Goal: Communication & Community: Ask a question

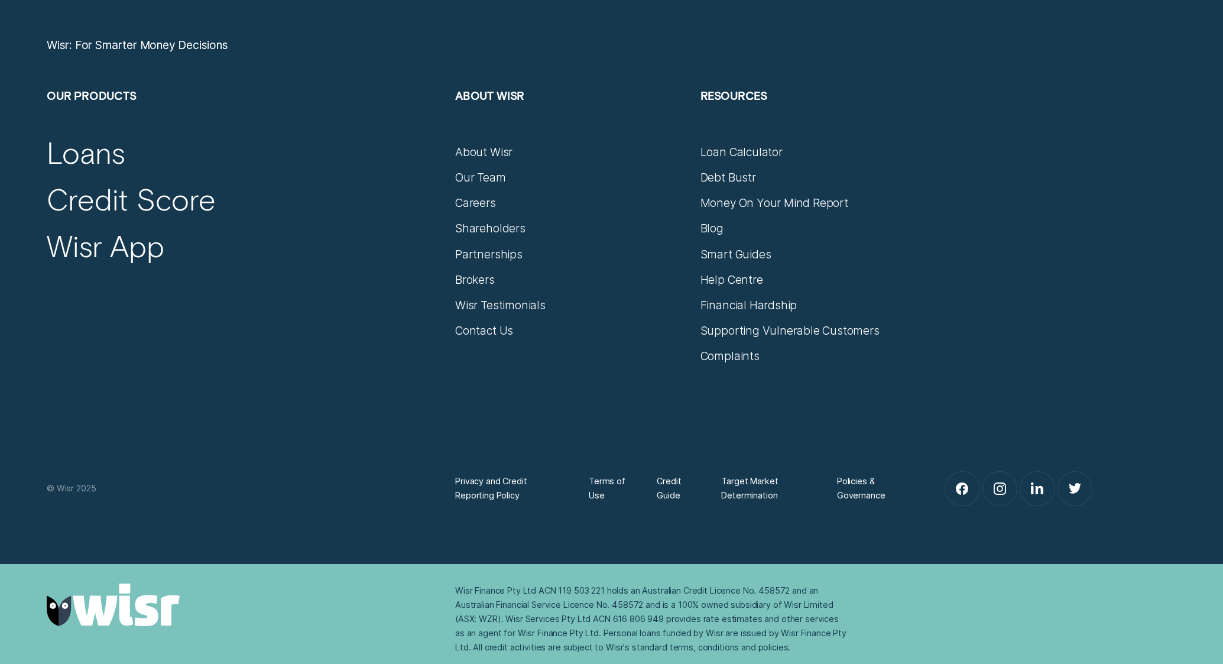
scroll to position [5639, 0]
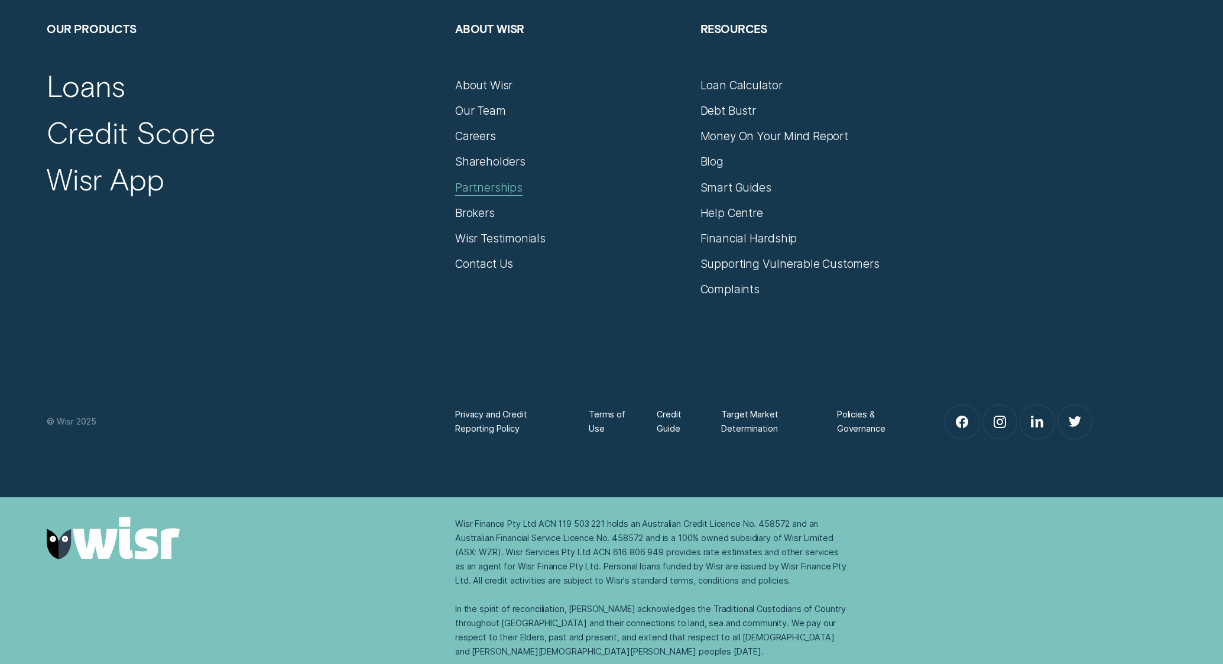
click at [499, 186] on div "Partnerships" at bounding box center [488, 188] width 67 height 14
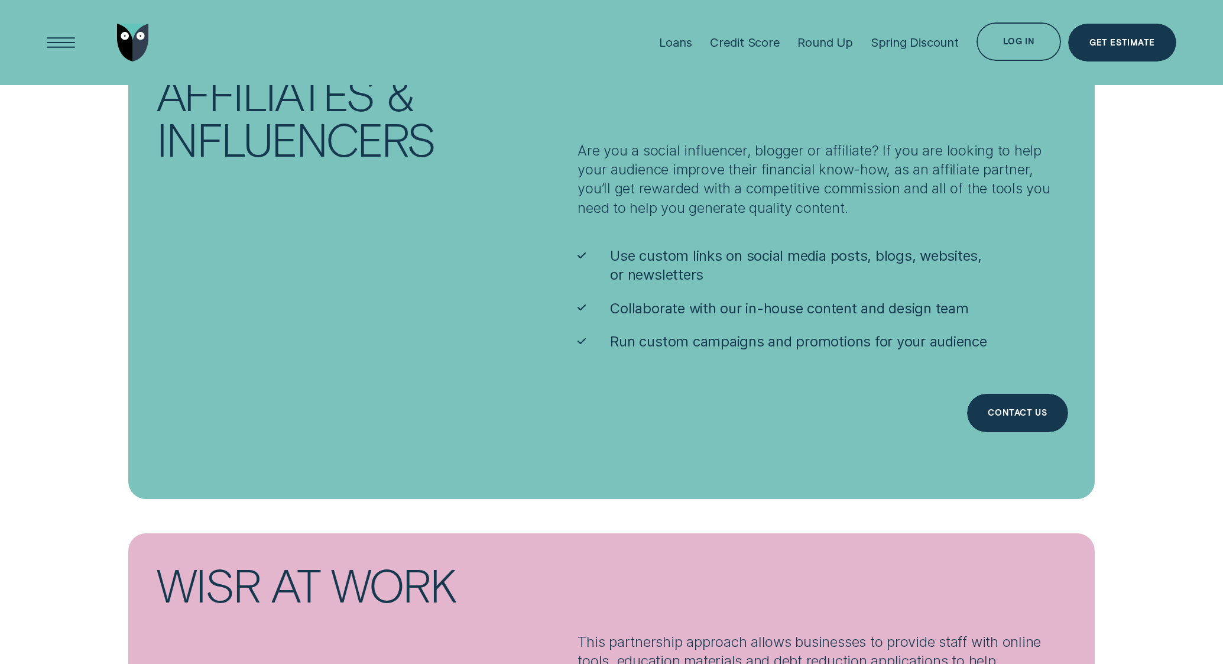
scroll to position [2262, 0]
click at [988, 410] on div "Contact us" at bounding box center [1017, 414] width 59 height 8
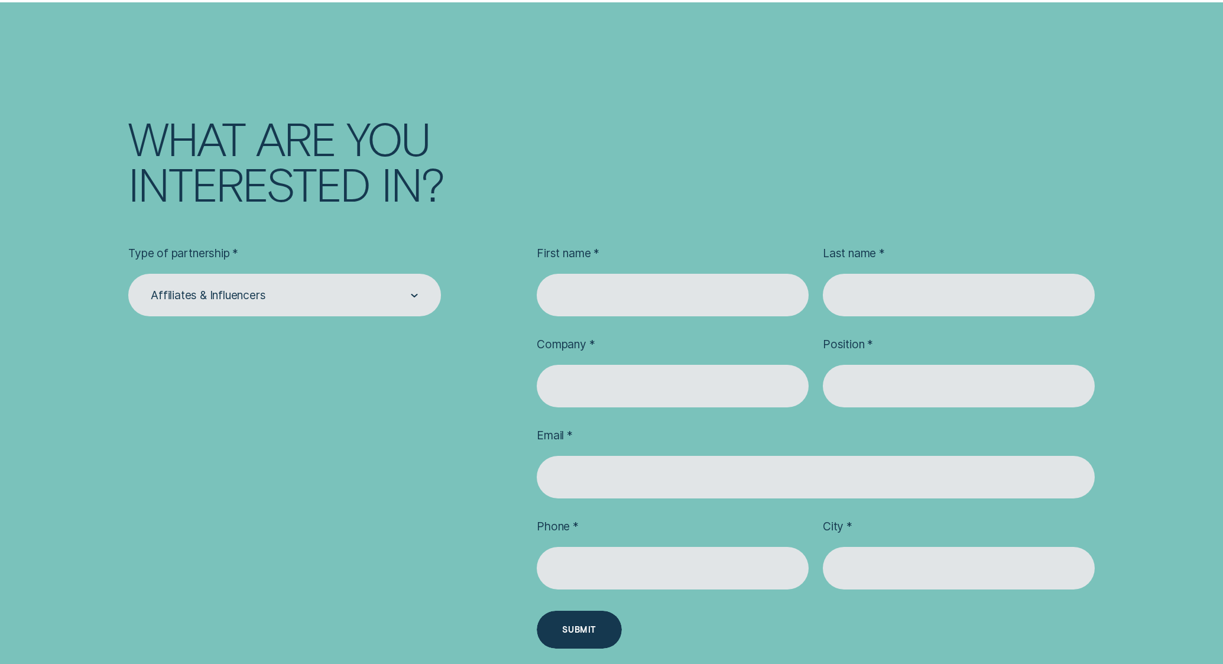
scroll to position [3673, 0]
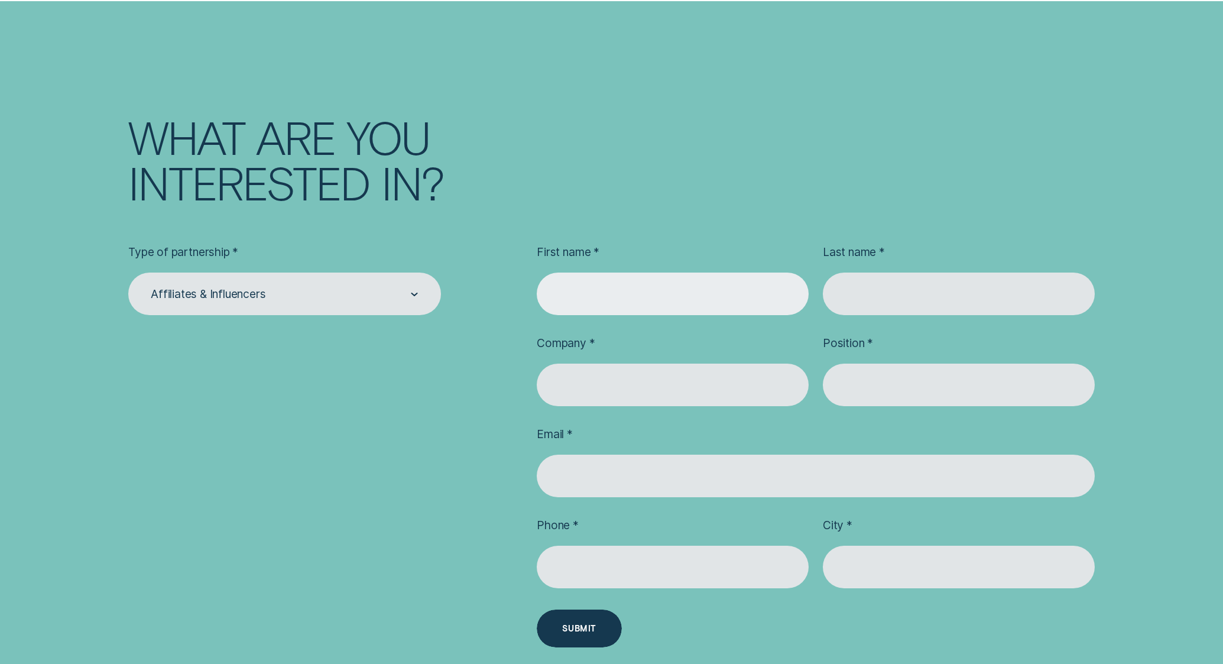
click at [559, 297] on input "Contact us form" at bounding box center [673, 294] width 272 height 43
type input "Carolina"
type input "[PERSON_NAME]"
type input "Neuro Awesome"
type input "[EMAIL_ADDRESS][DOMAIN_NAME]"
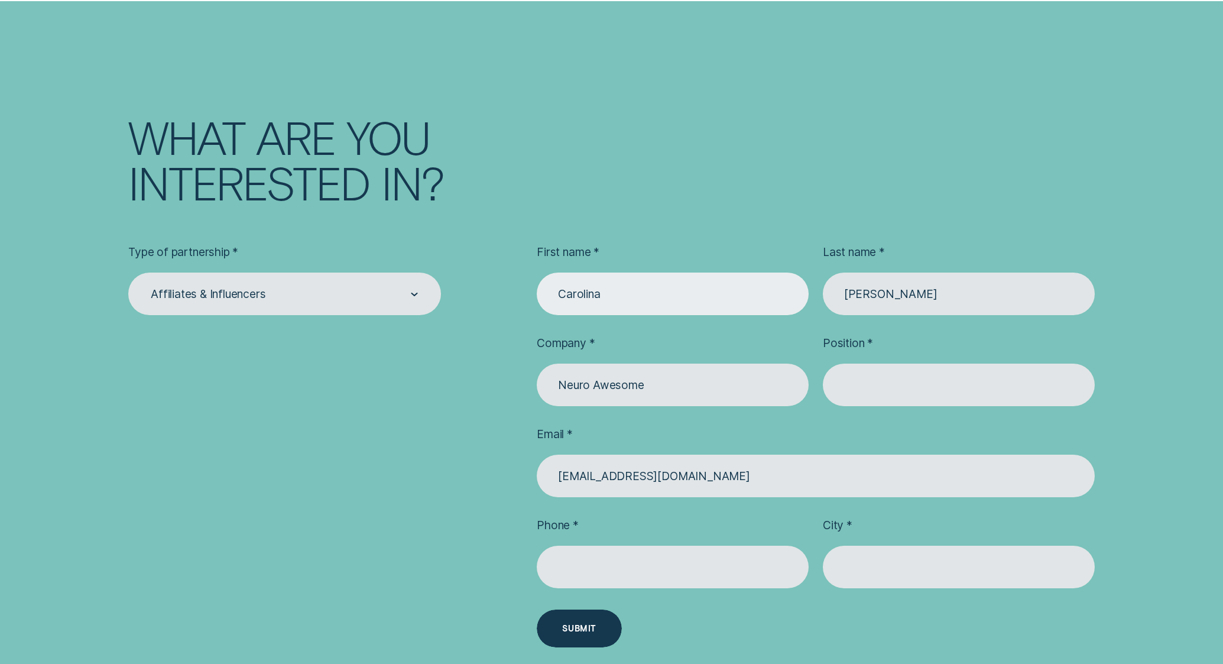
type input "0498876587"
type input "Bowral"
click at [617, 386] on input "Neuro Awesome" at bounding box center [673, 385] width 272 height 43
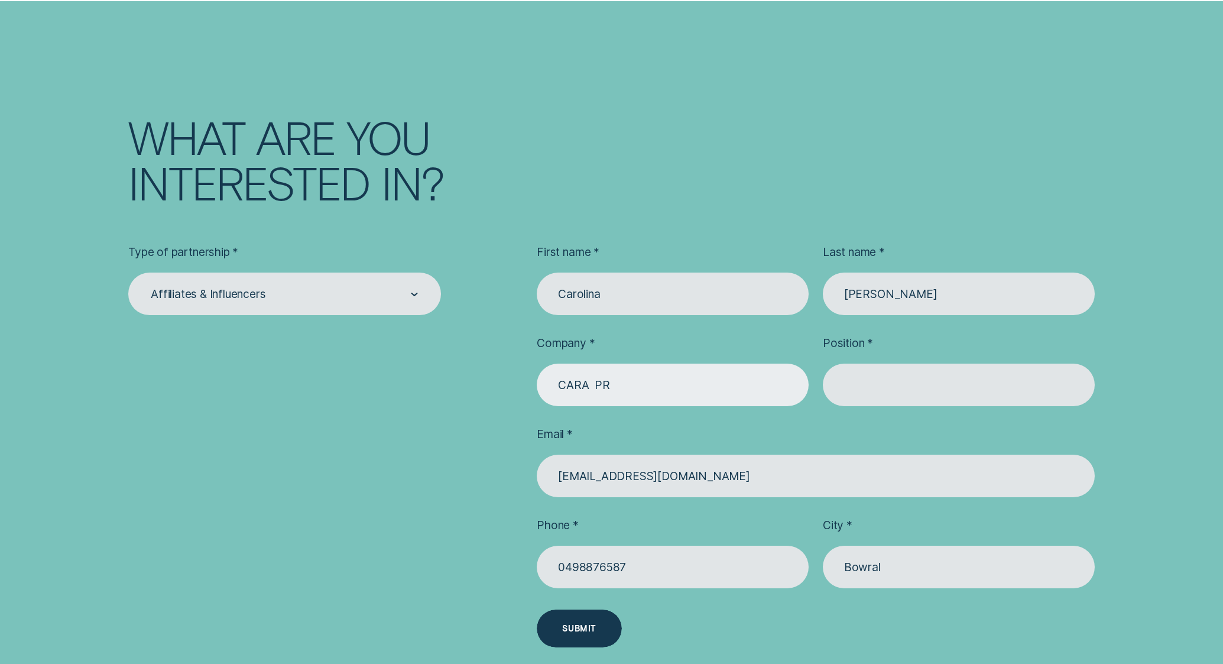
type input "CARA PR"
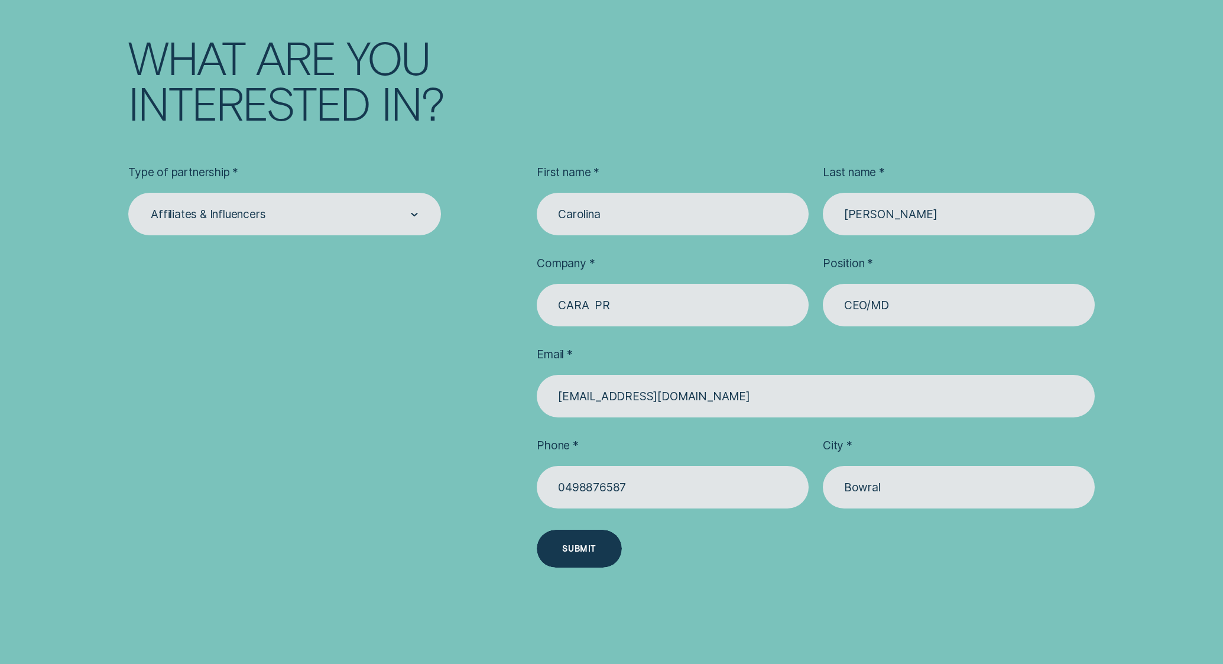
scroll to position [3758, 0]
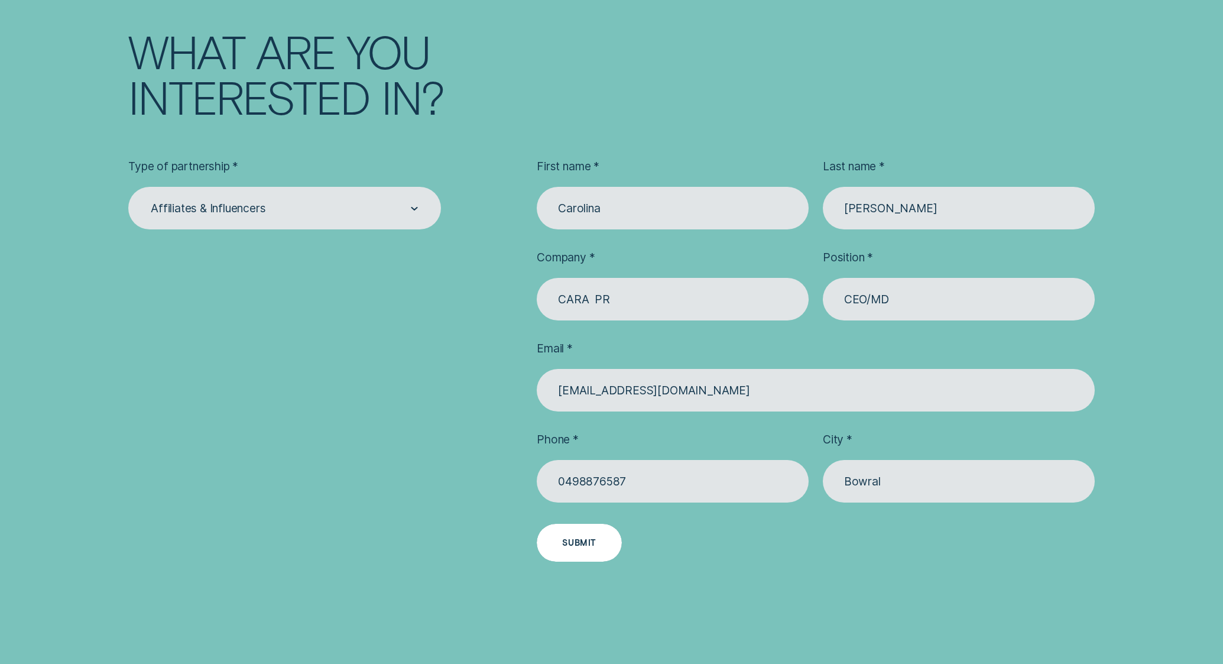
type input "CEO/MD"
click at [581, 543] on div "Submit" at bounding box center [579, 543] width 34 height 8
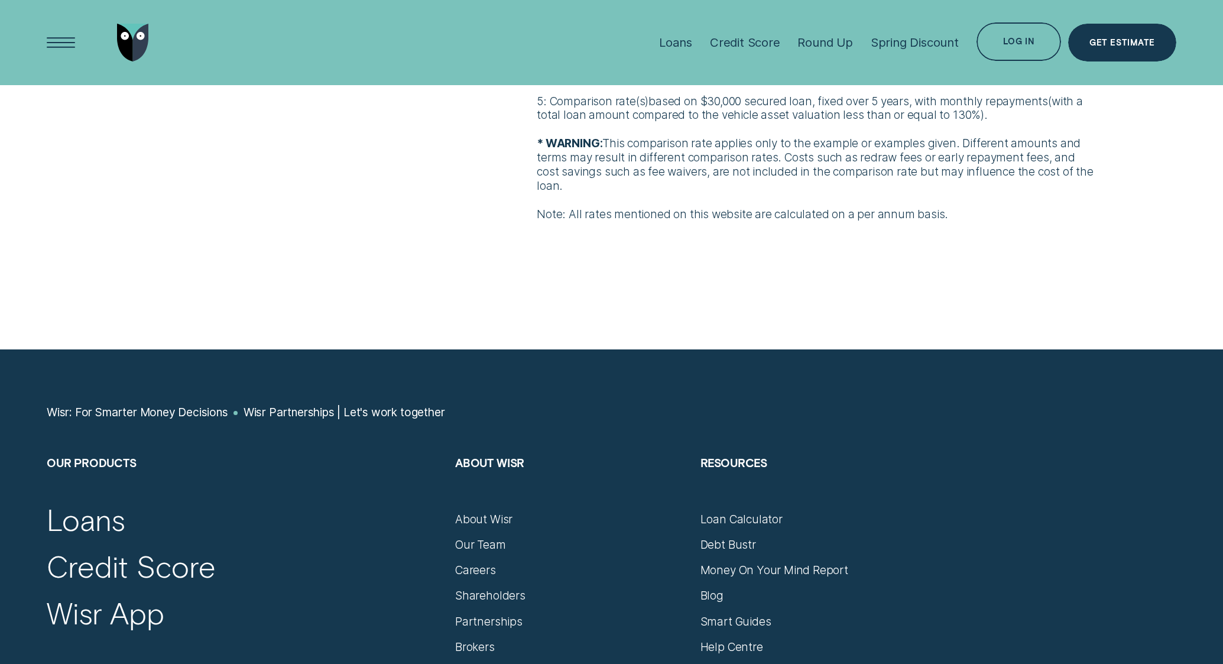
scroll to position [4408, 0]
